Goal: Transaction & Acquisition: Book appointment/travel/reservation

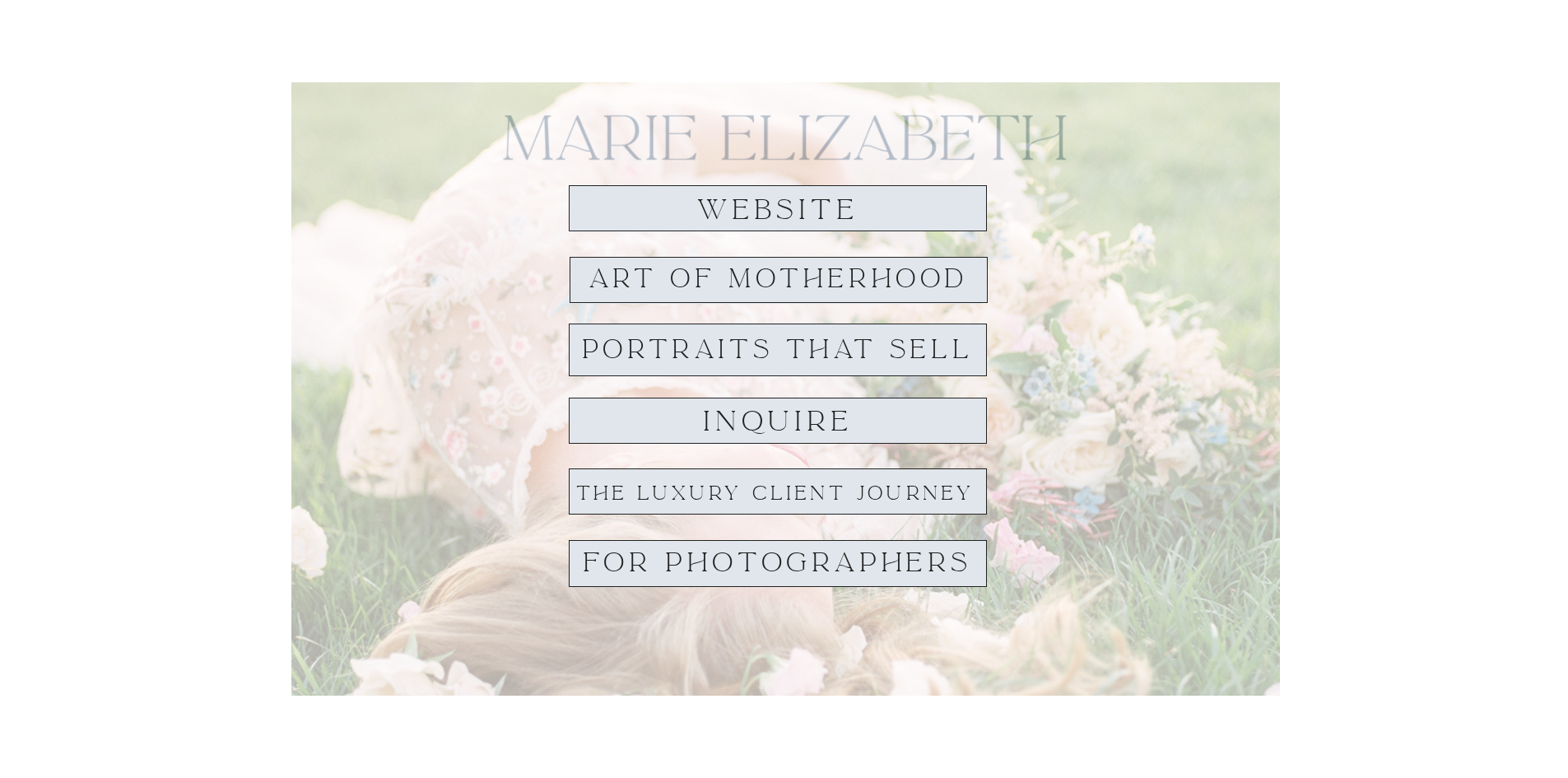
drag, startPoint x: 3, startPoint y: 95, endPoint x: 149, endPoint y: 120, distance: 148.1
click at [2, 98] on div "Art of Motherhood inquire PORTRAITS THAT SELL THE luxurY client journey For Pho…" at bounding box center [784, 541] width 1568 height 1083
click at [776, 214] on h1 "website" at bounding box center [777, 211] width 189 height 31
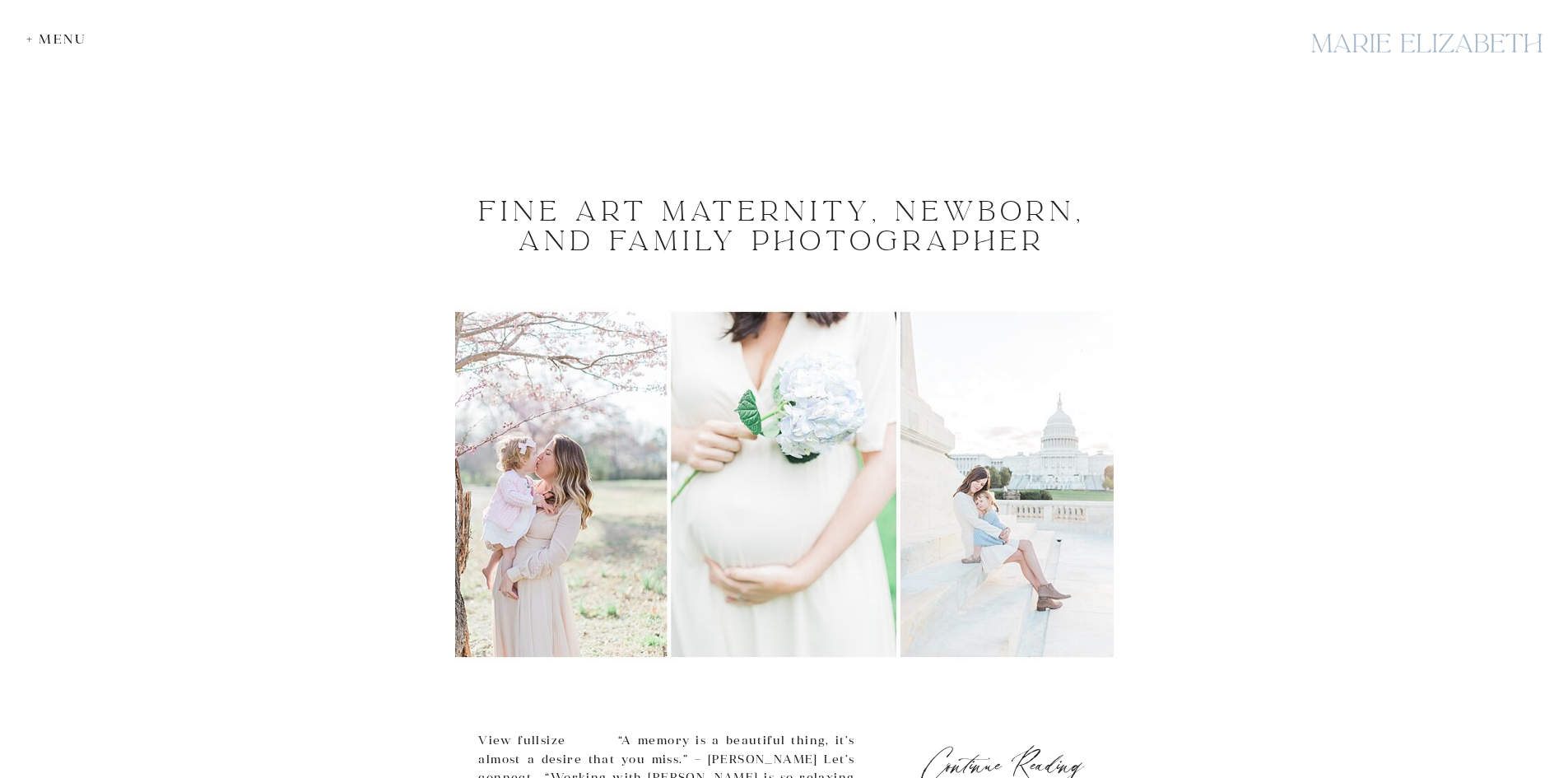
click at [340, 163] on div "+ Menu home Family Newborn maternity explore As a fine art maternity, newborn, …" at bounding box center [784, 401] width 1568 height 1625
click at [1377, 420] on div "Fine Art Maternity, Newborn, and Family Photographer Continue Reading View full…" at bounding box center [784, 515] width 1568 height 703
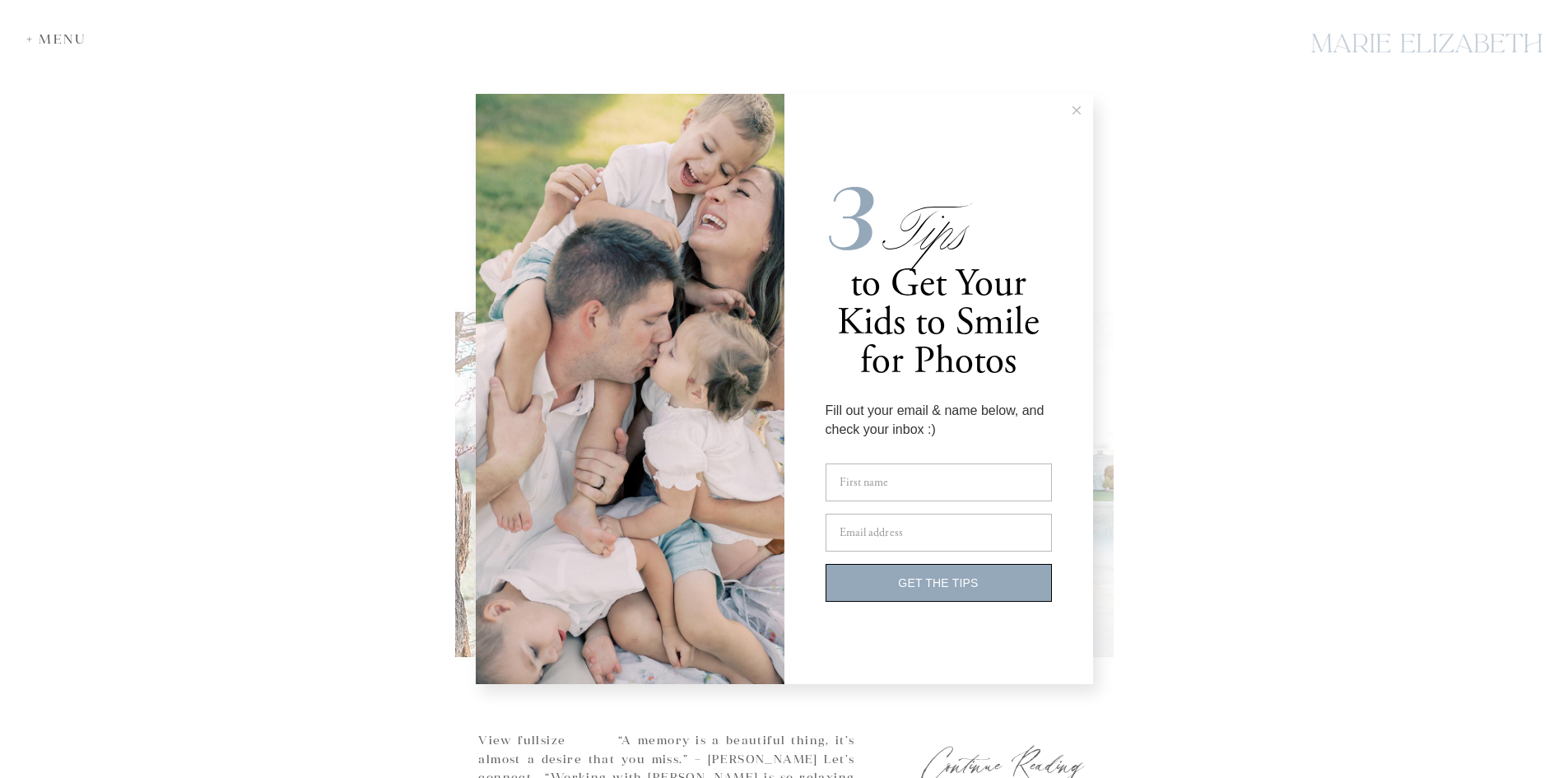
drag, startPoint x: 1052, startPoint y: 248, endPoint x: 1054, endPoint y: 125, distance: 123.0
click at [1054, 125] on form "3 Tips to Get Your Kids to Smile for Photos Fill out your email & name below, a…" at bounding box center [939, 389] width 309 height 591
click at [1078, 110] on icon at bounding box center [1077, 110] width 9 height 9
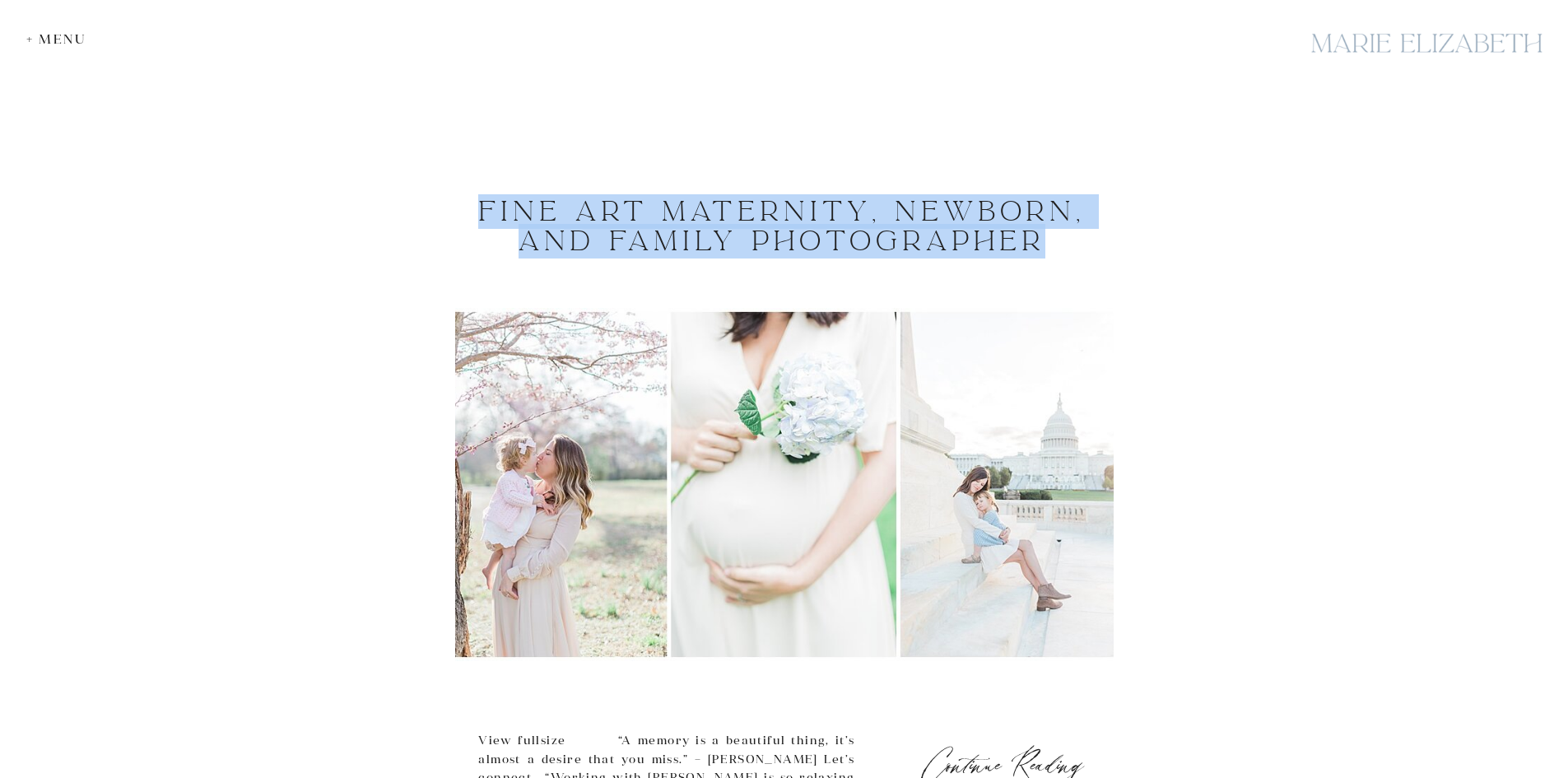
drag, startPoint x: 1052, startPoint y: 234, endPoint x: 437, endPoint y: 214, distance: 615.3
click at [437, 214] on div "Fine Art Maternity, Newborn, and Family Photographer Continue Reading View full…" at bounding box center [784, 515] width 1568 height 703
copy h1 "Fine Art Maternity, Newborn, and Family Photographer"
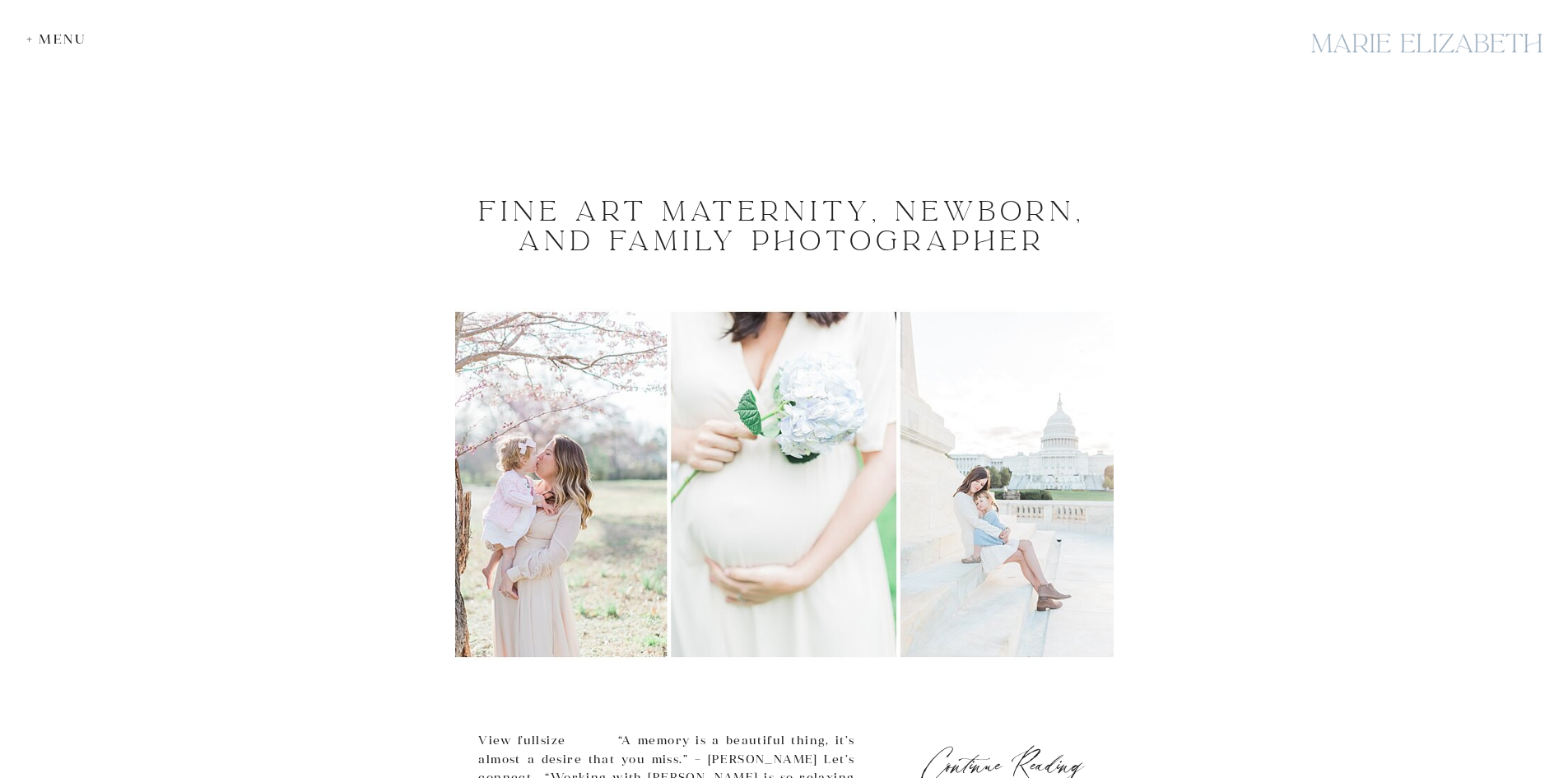
click at [1281, 318] on div "Fine Art Maternity, Newborn, and Family Photographer Continue Reading View full…" at bounding box center [784, 515] width 1568 height 703
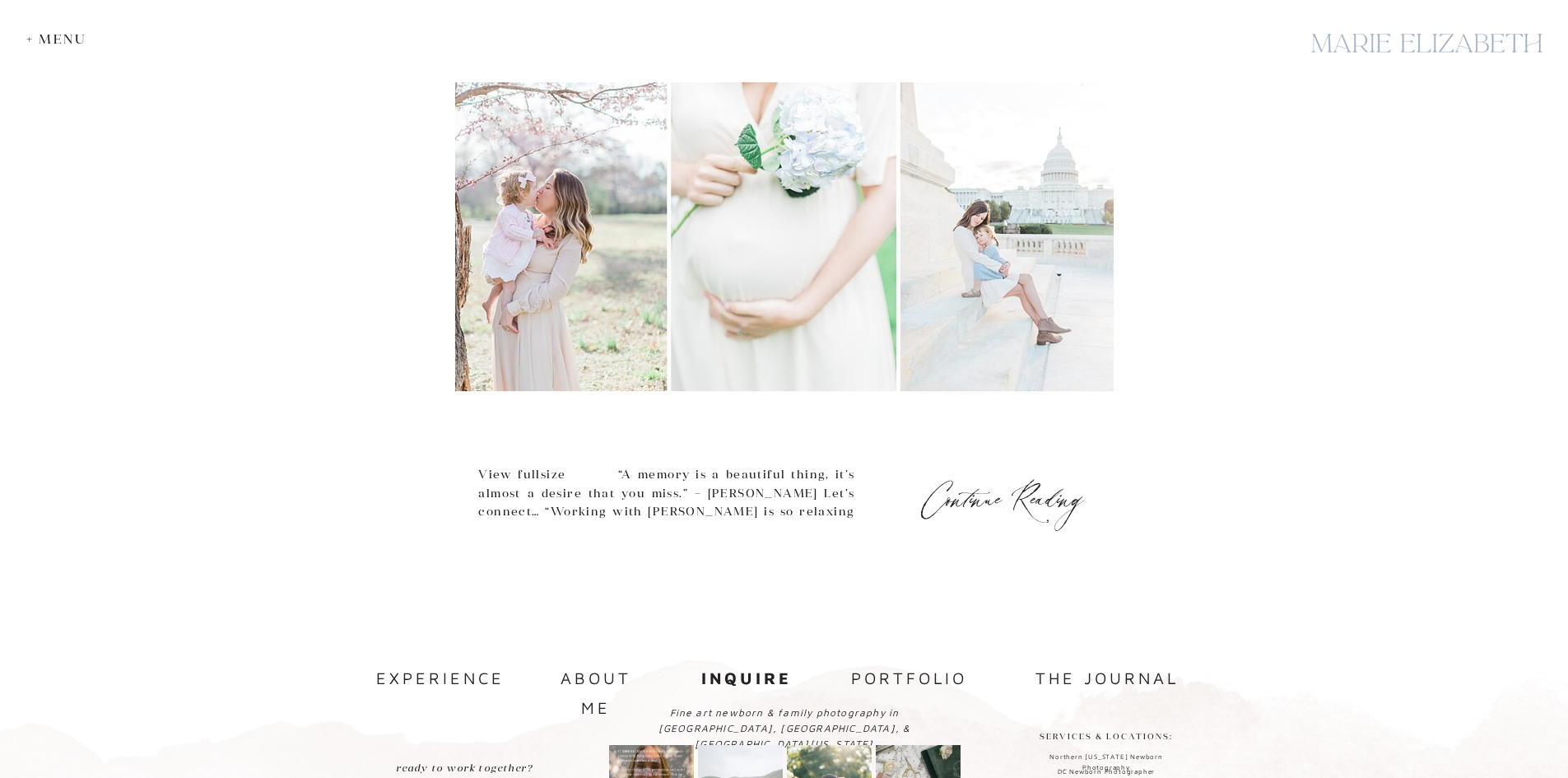
scroll to position [847, 0]
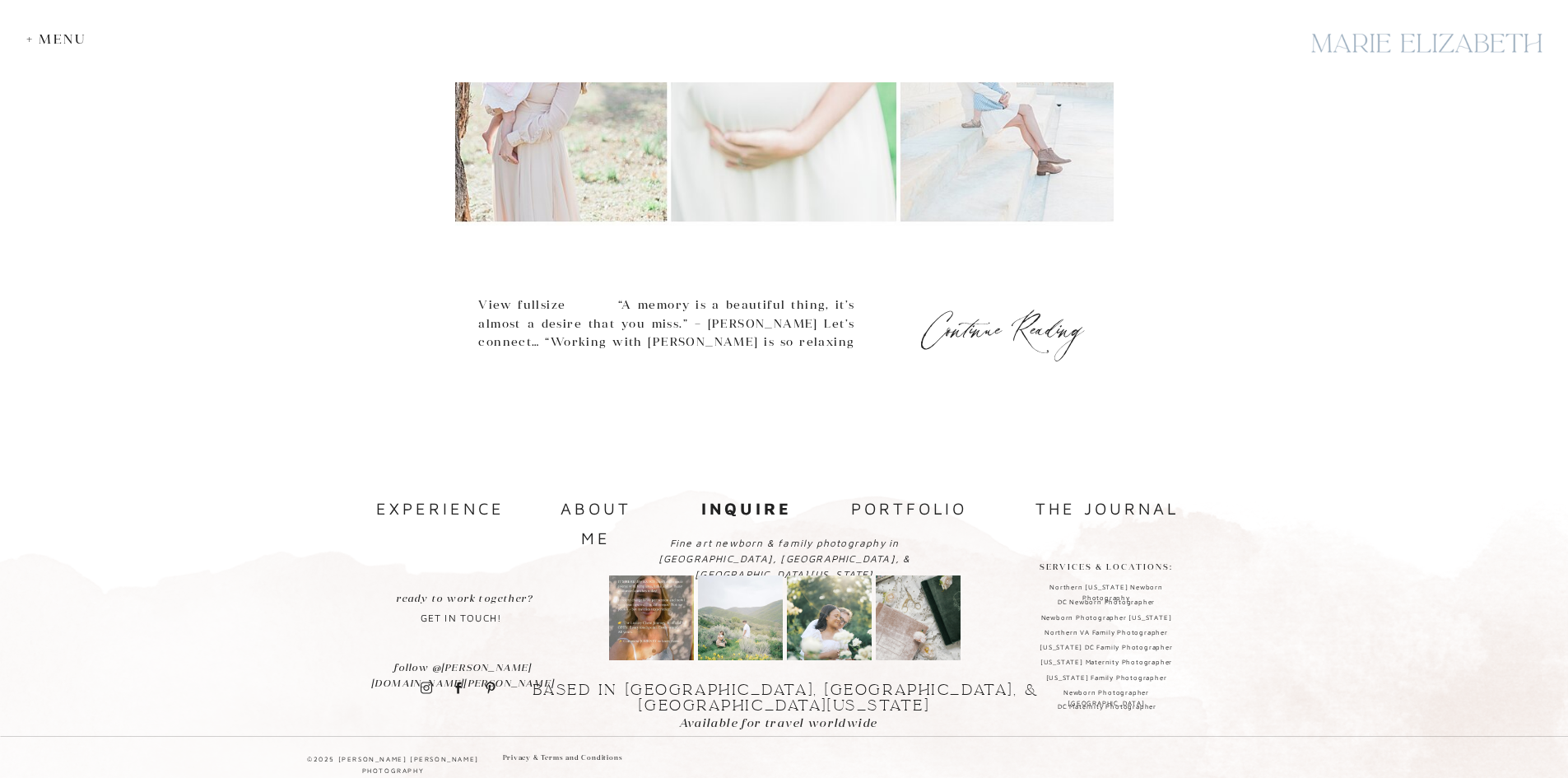
click at [449, 686] on div at bounding box center [786, 609] width 2121 height 335
click at [456, 690] on icon at bounding box center [458, 687] width 11 height 17
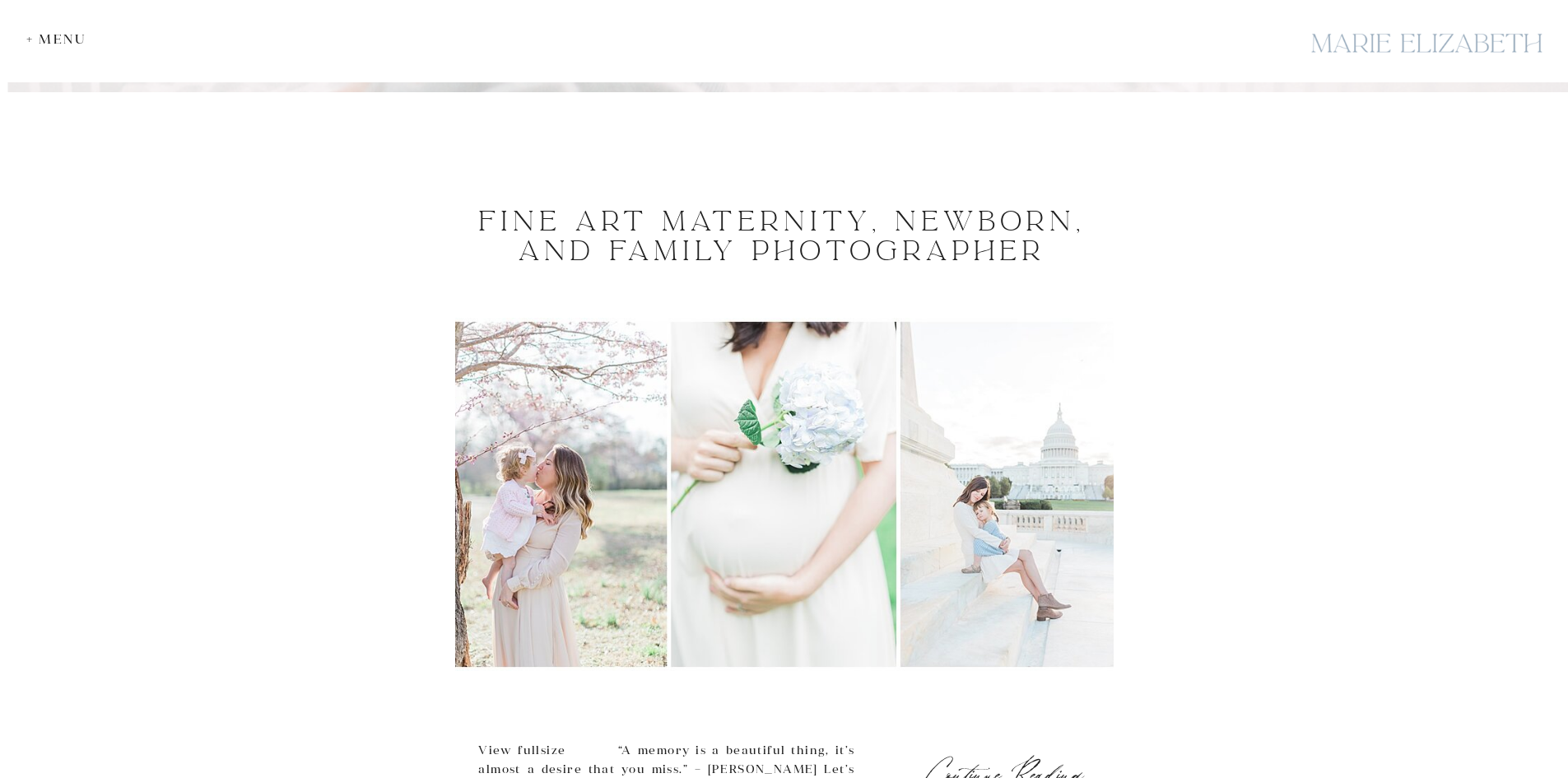
scroll to position [270, 0]
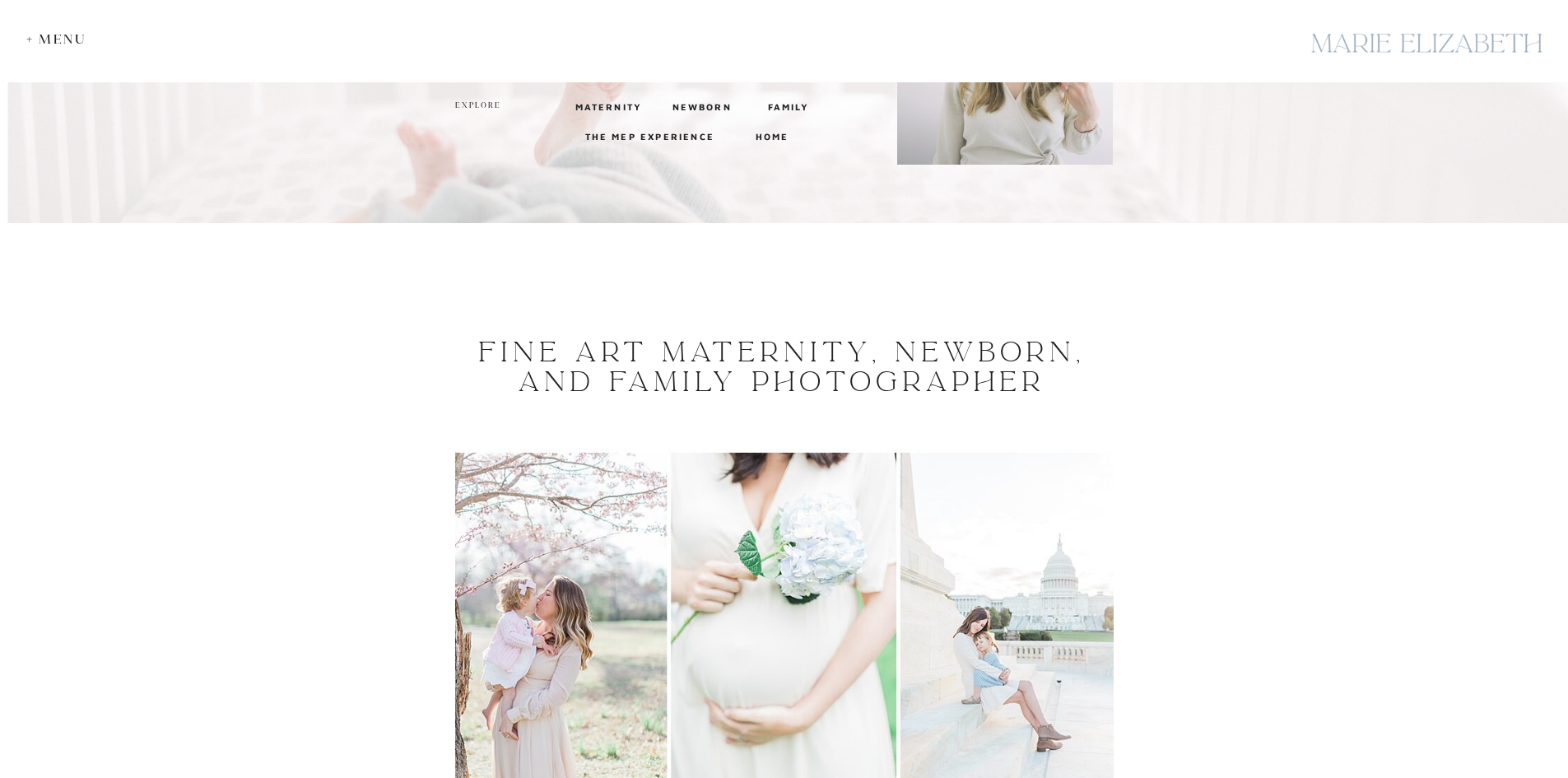
click at [54, 40] on div "+ Menu" at bounding box center [61, 39] width 68 height 15
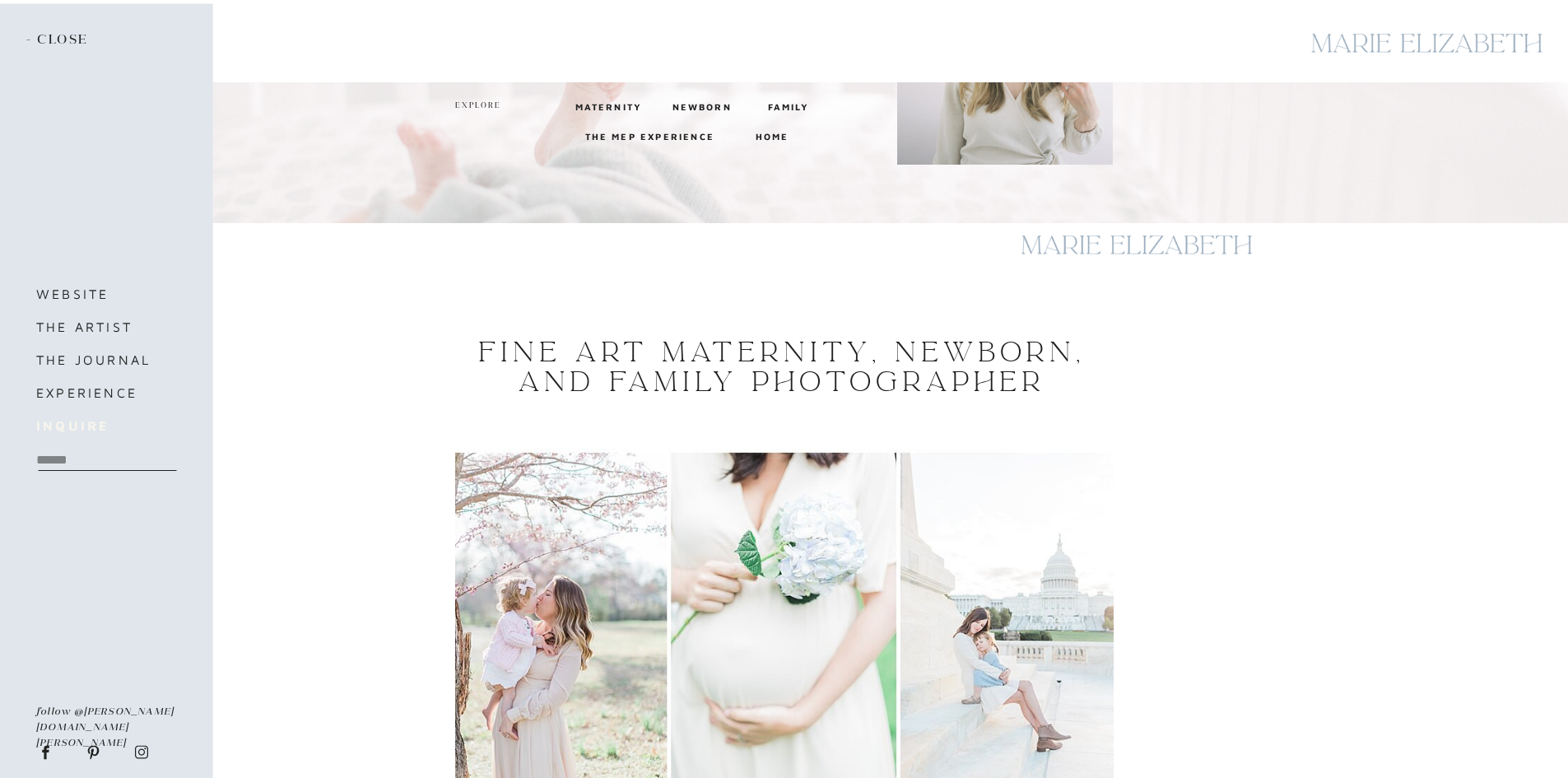
click at [77, 423] on font "inquire" at bounding box center [72, 425] width 73 height 15
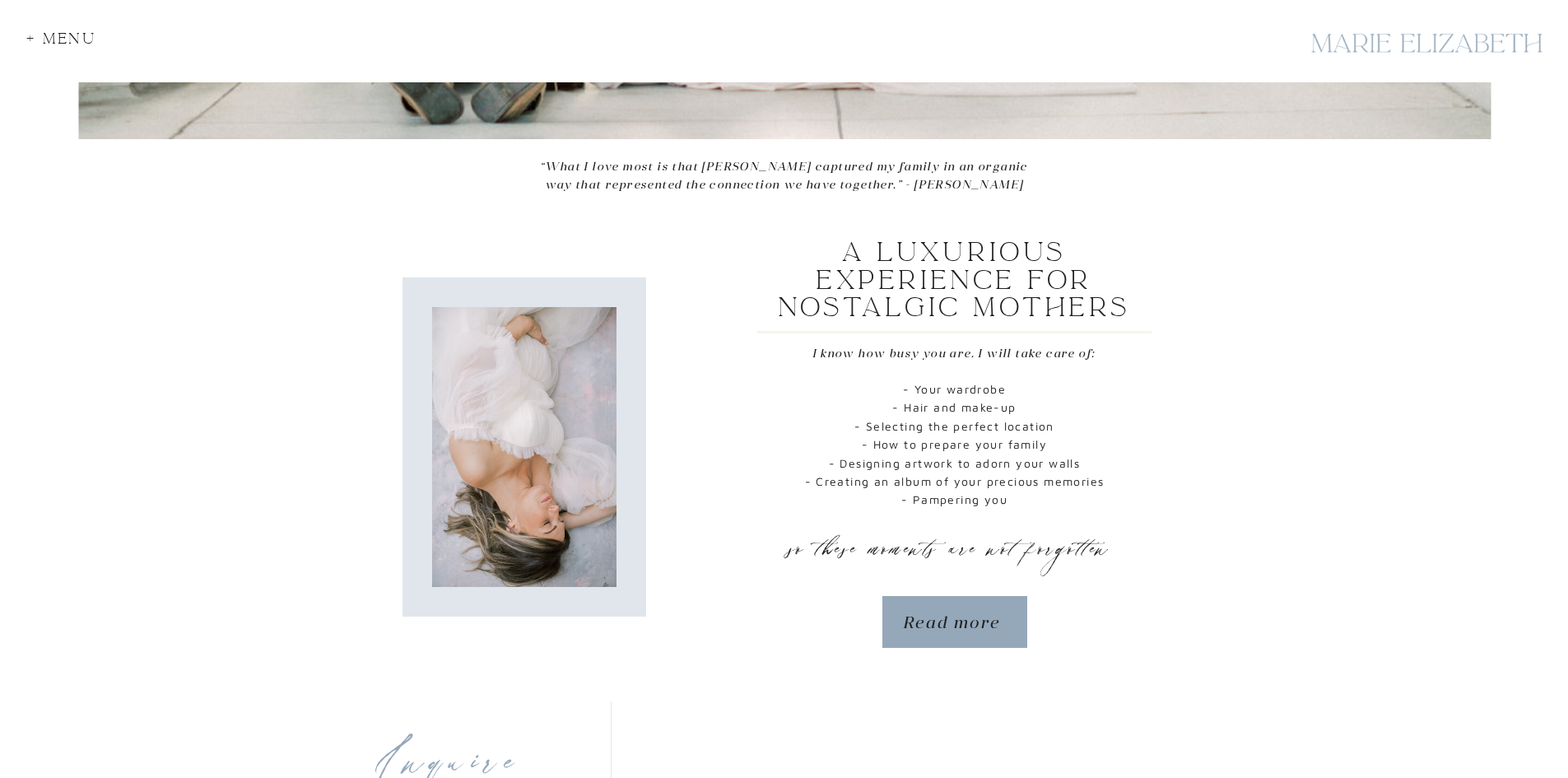
click at [789, 408] on p "- Your wardrobe - Hair and make-up - Selecting the perfect location - How to pr…" at bounding box center [954, 448] width 334 height 137
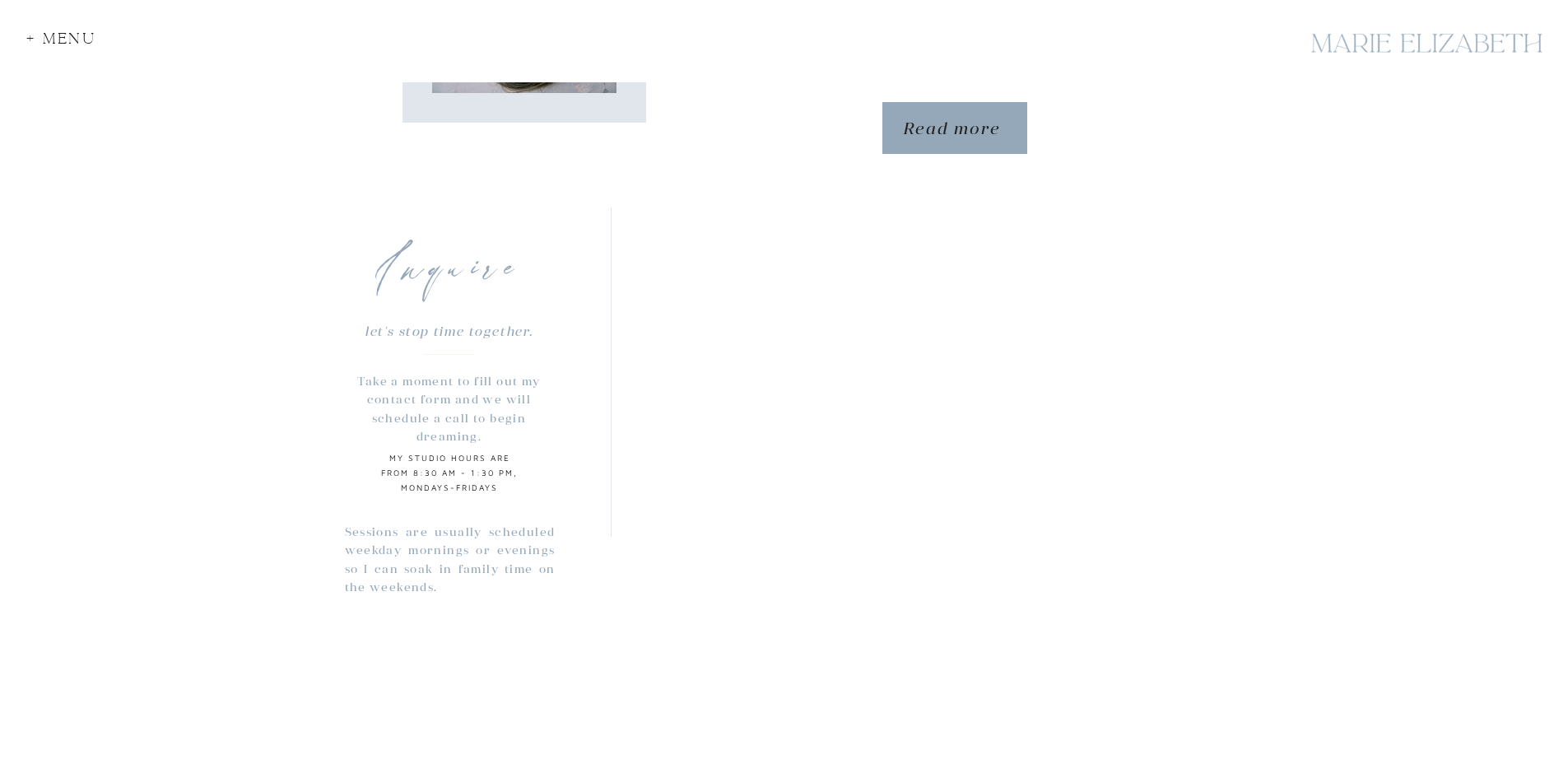
scroll to position [1521, 0]
